Goal: Find specific page/section: Find specific page/section

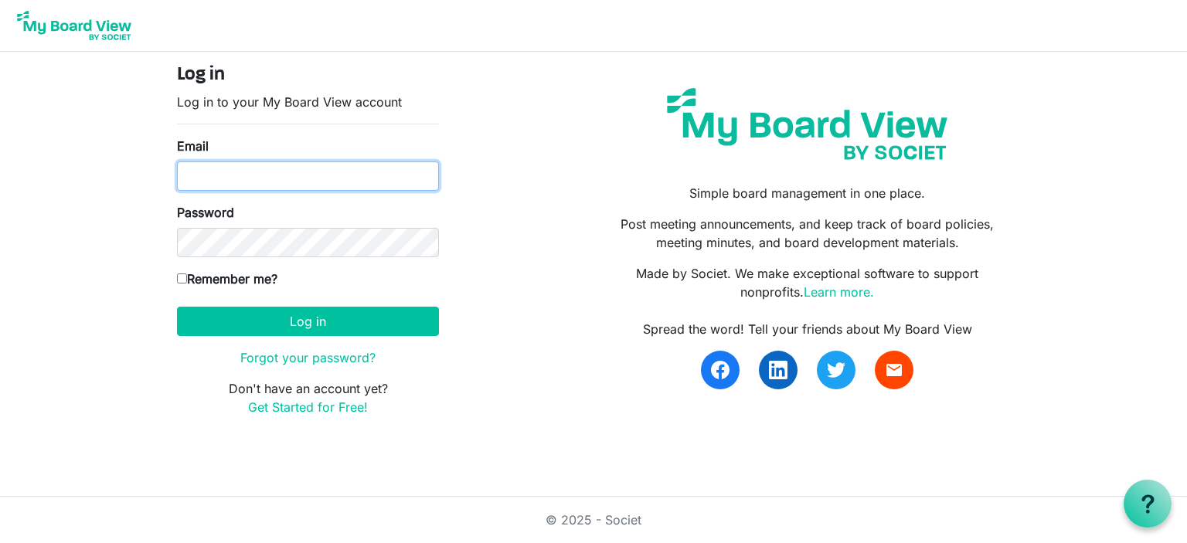
type input "JEANNETTE.BARR@PIT.EDU"
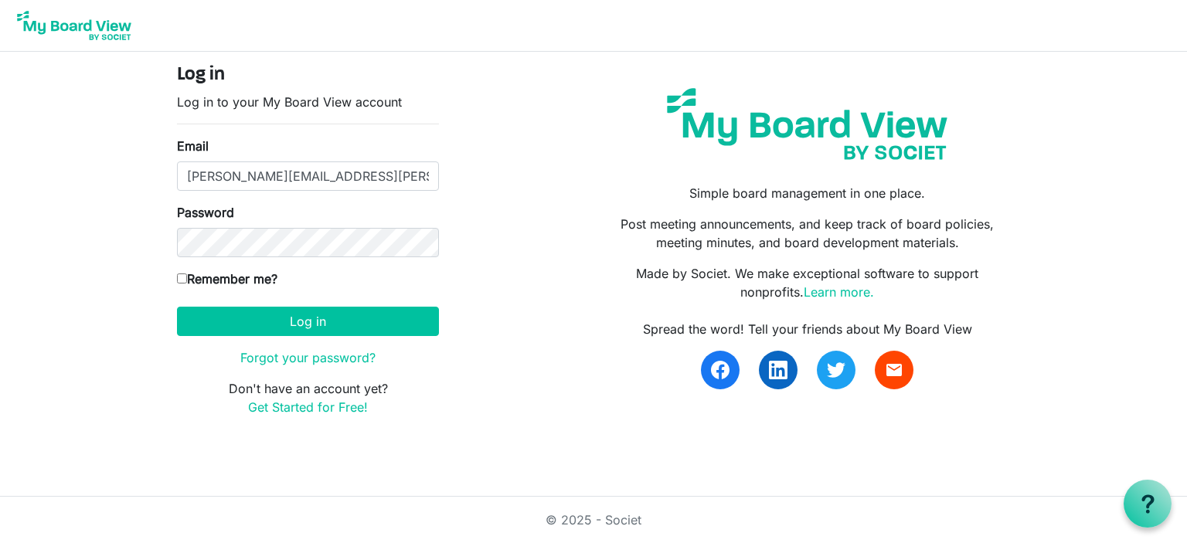
click at [182, 278] on input "Remember me?" at bounding box center [182, 279] width 10 height 10
checkbox input "true"
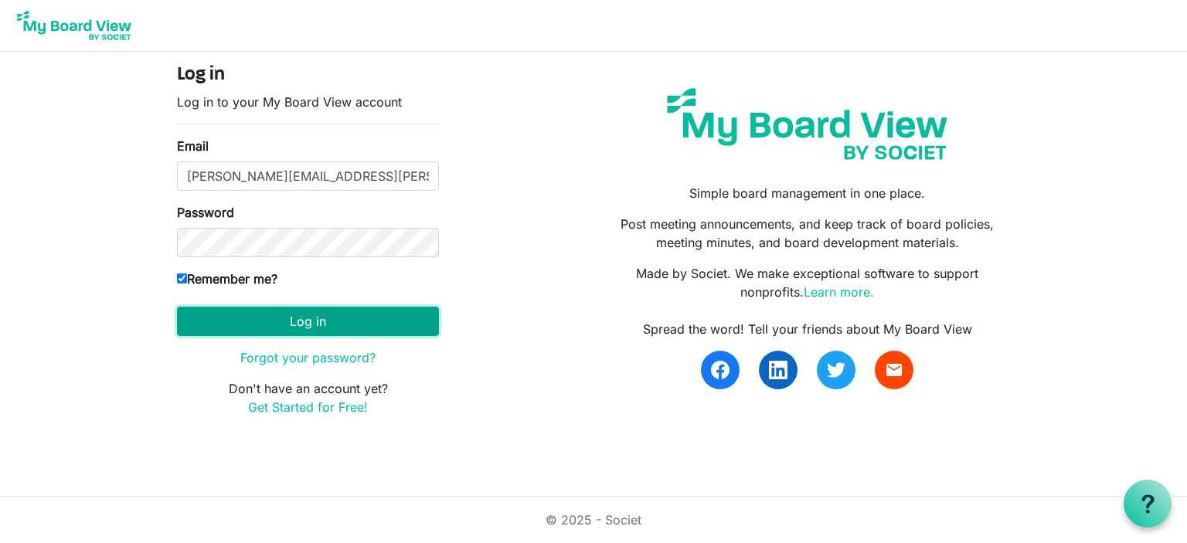
click at [340, 319] on button "Log in" at bounding box center [308, 321] width 262 height 29
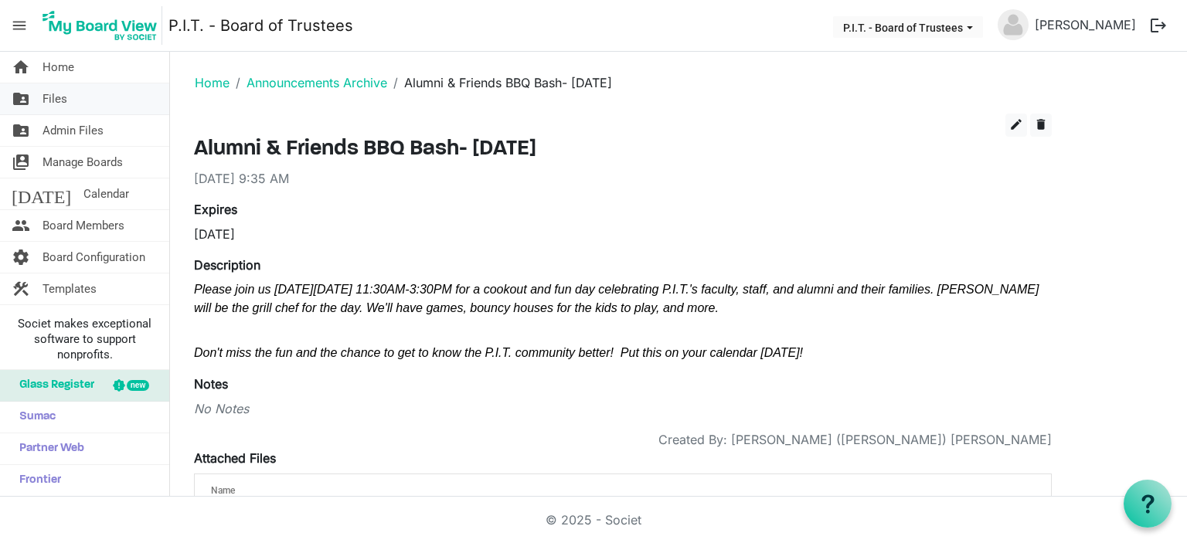
click at [59, 101] on span "Files" at bounding box center [55, 98] width 25 height 31
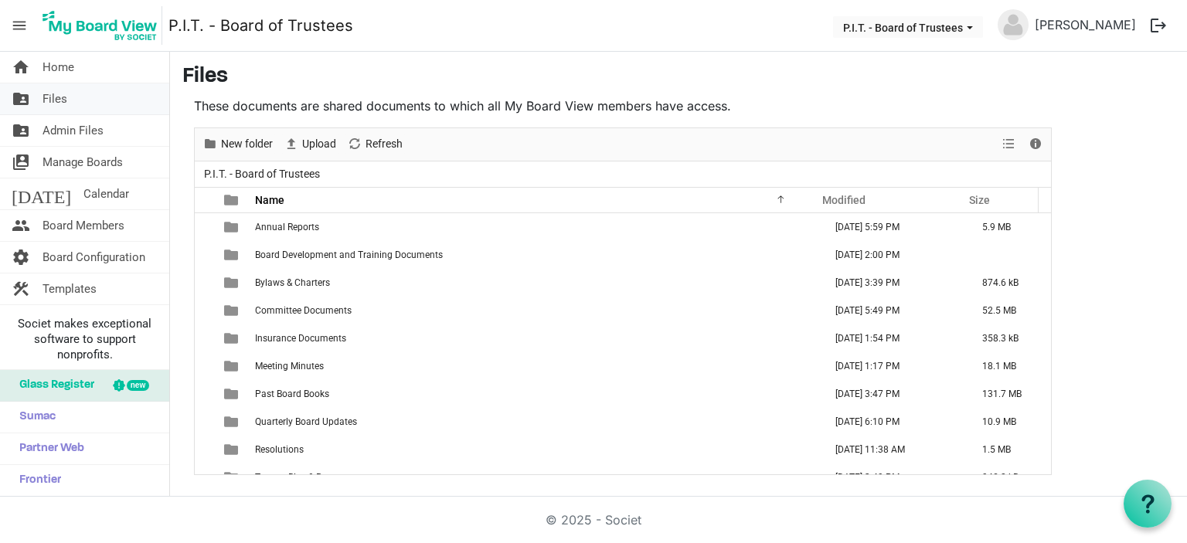
click at [56, 94] on span "Files" at bounding box center [55, 98] width 25 height 31
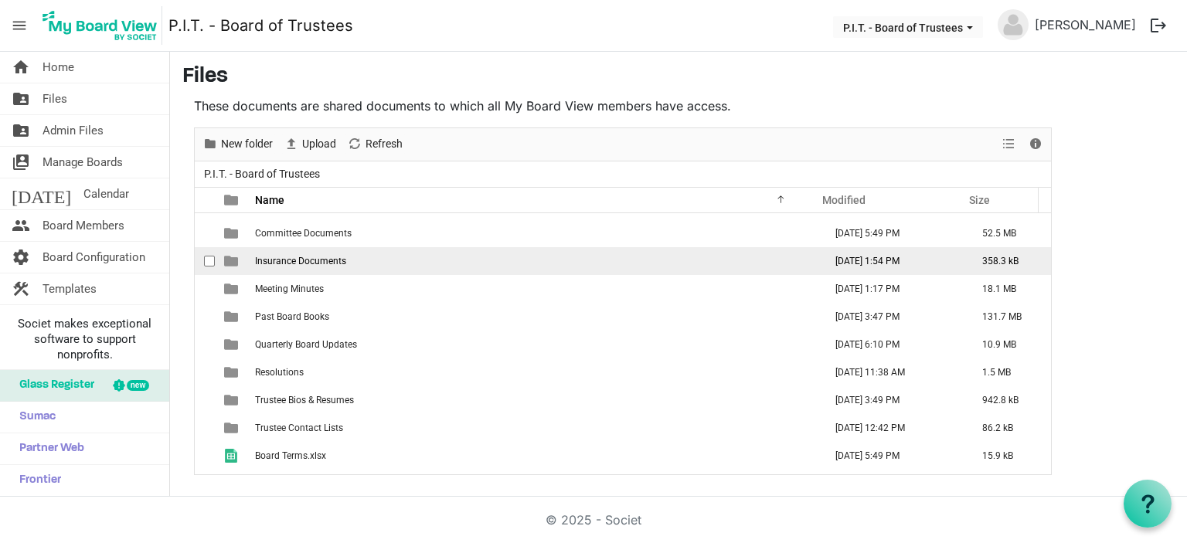
scroll to position [100, 0]
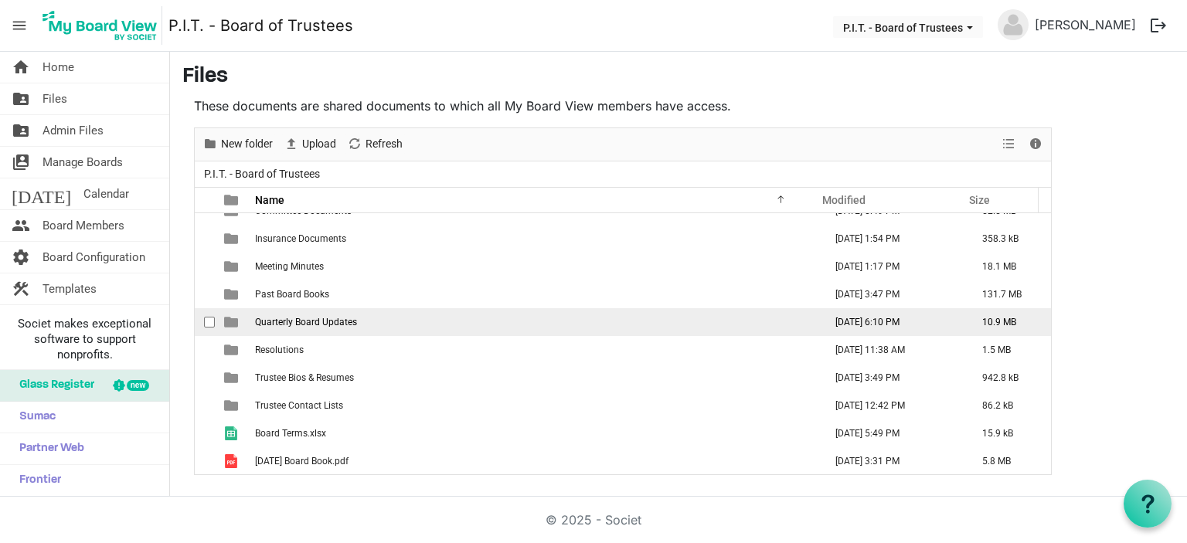
click at [337, 317] on span "Quarterly Board Updates" at bounding box center [306, 322] width 102 height 11
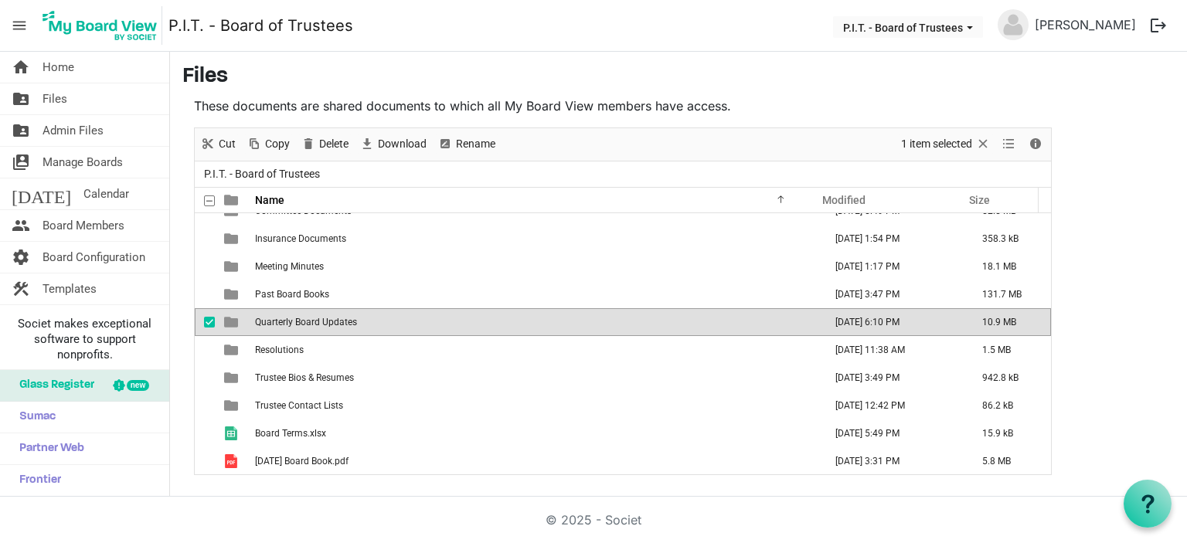
click at [336, 317] on span "Quarterly Board Updates" at bounding box center [306, 322] width 102 height 11
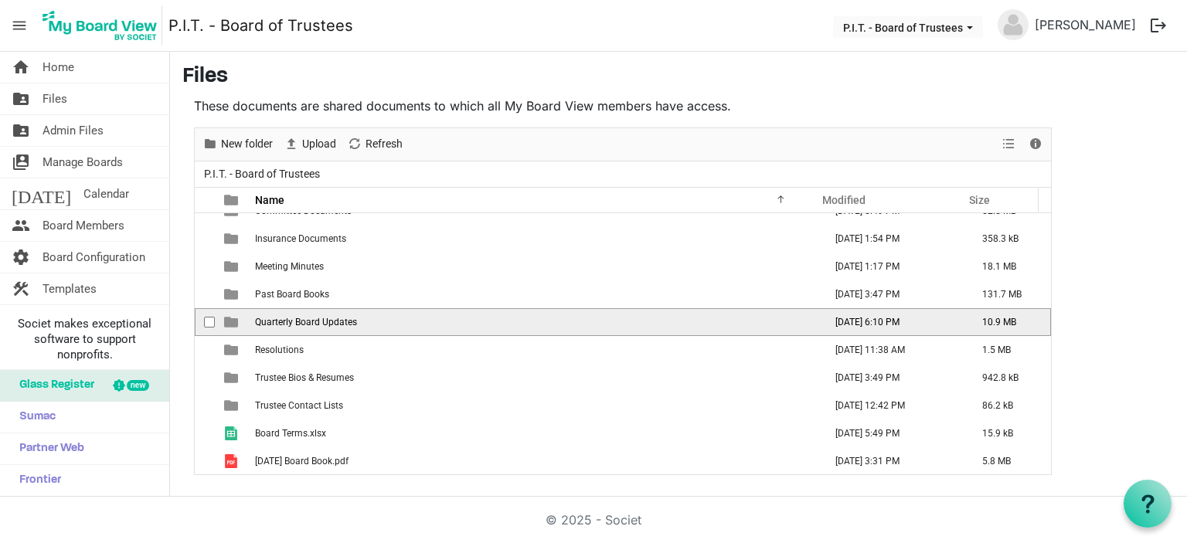
click at [336, 317] on span "Quarterly Board Updates" at bounding box center [306, 322] width 102 height 11
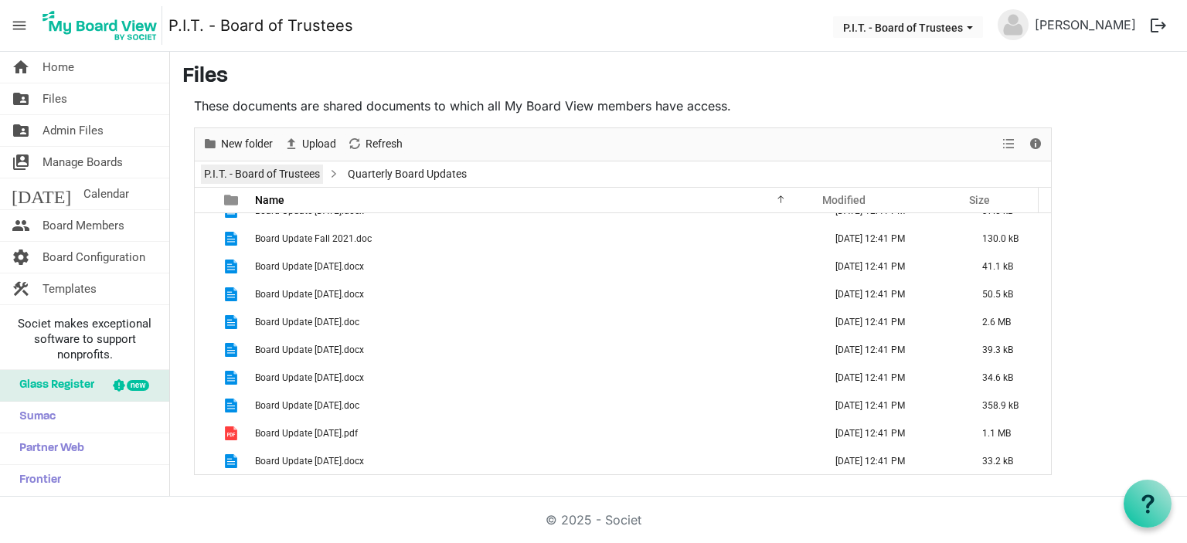
click at [281, 177] on link "P.I.T. - Board of Trustees" at bounding box center [262, 174] width 122 height 19
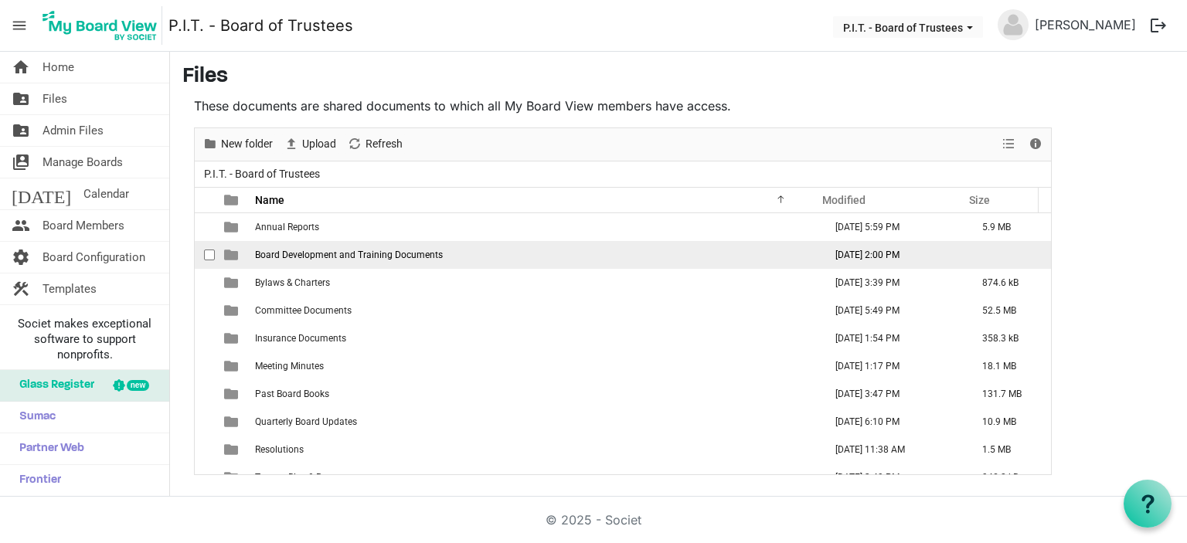
scroll to position [0, 0]
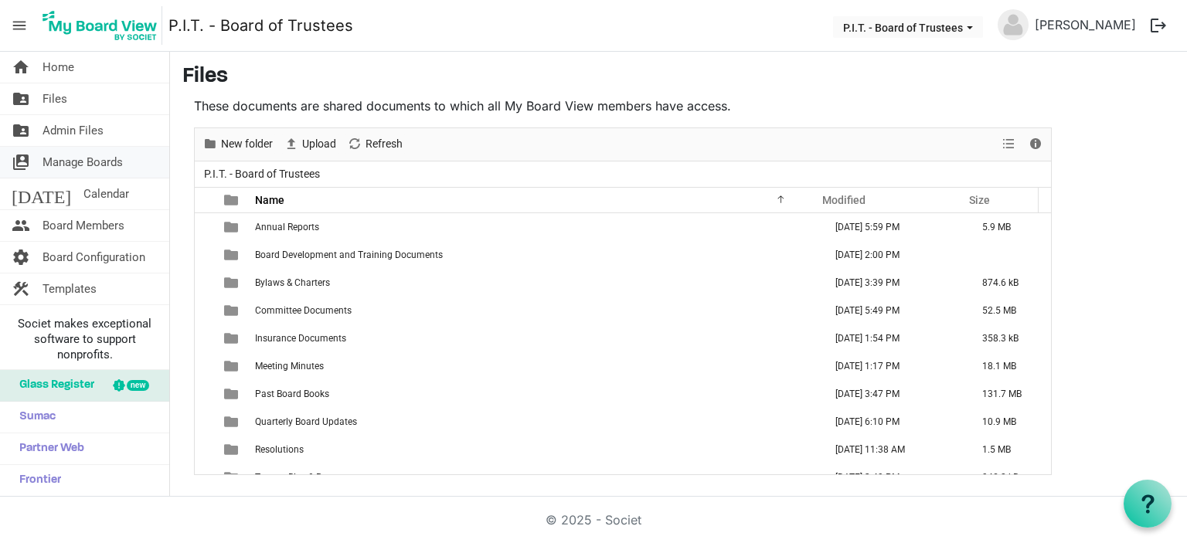
click at [93, 164] on span "Manage Boards" at bounding box center [83, 162] width 80 height 31
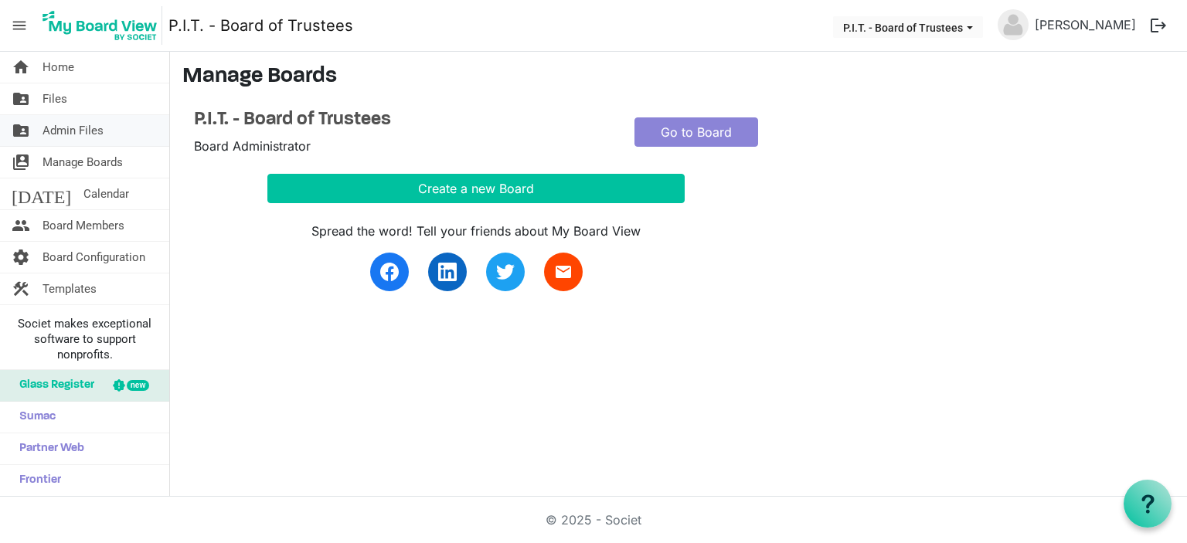
click at [58, 130] on span "Admin Files" at bounding box center [73, 130] width 61 height 31
